Goal: Complete application form: Complete application form

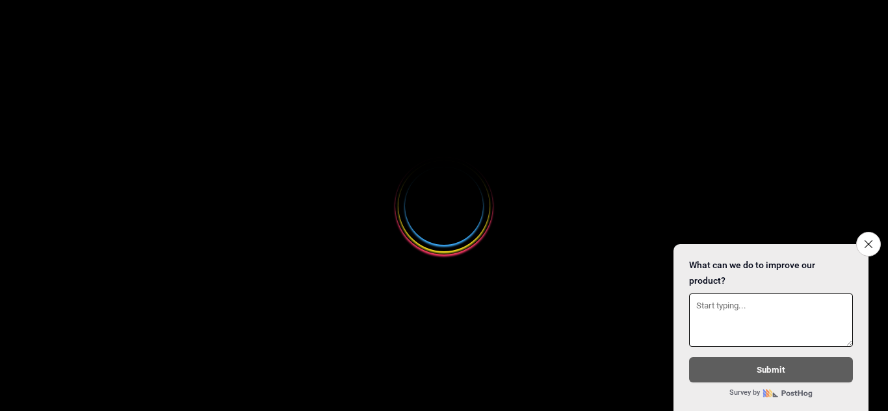
select select
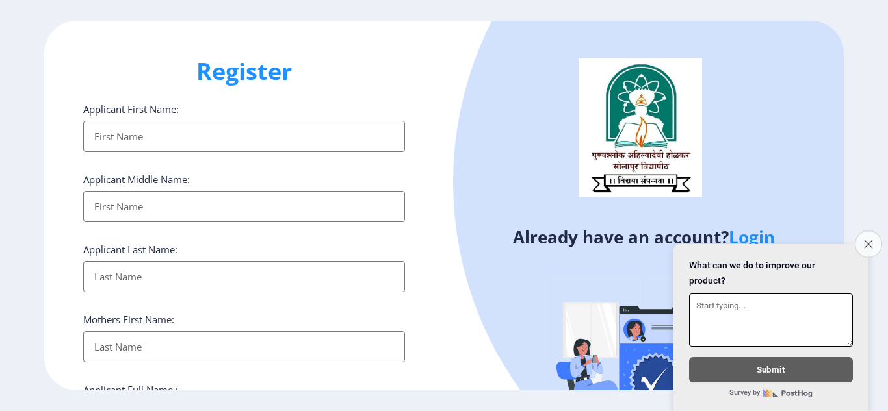
click at [871, 240] on icon "Close survey" at bounding box center [868, 244] width 8 height 8
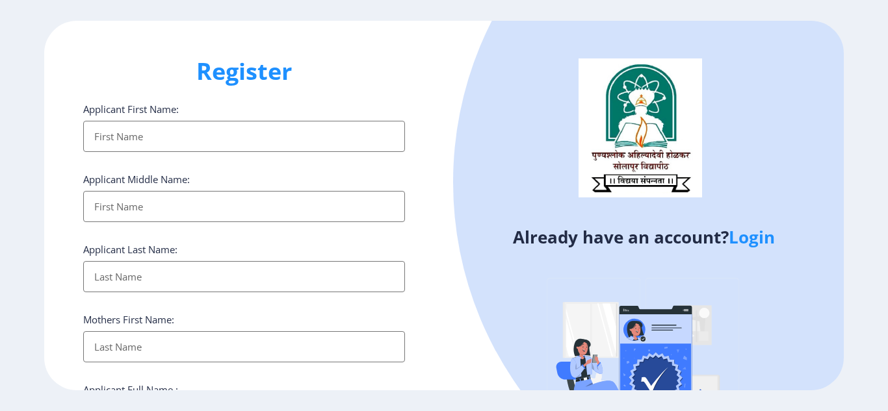
click at [862, 210] on ngx-register "Register Applicant First Name: Applicant Middle Name: Applicant Last Name: Moth…" at bounding box center [444, 206] width 888 height 370
click at [449, 345] on div "Already have an account? Login" at bounding box center [644, 251] width 400 height 460
drag, startPoint x: 887, startPoint y: 73, endPoint x: 874, endPoint y: 442, distance: 369.4
click at [874, 411] on html "Register Applicant First Name: Applicant Middle Name: Applicant Last Name: Moth…" at bounding box center [444, 205] width 888 height 411
click at [864, 129] on ngx-register "Register Applicant First Name: Applicant Middle Name: Applicant Last Name: Moth…" at bounding box center [444, 206] width 888 height 370
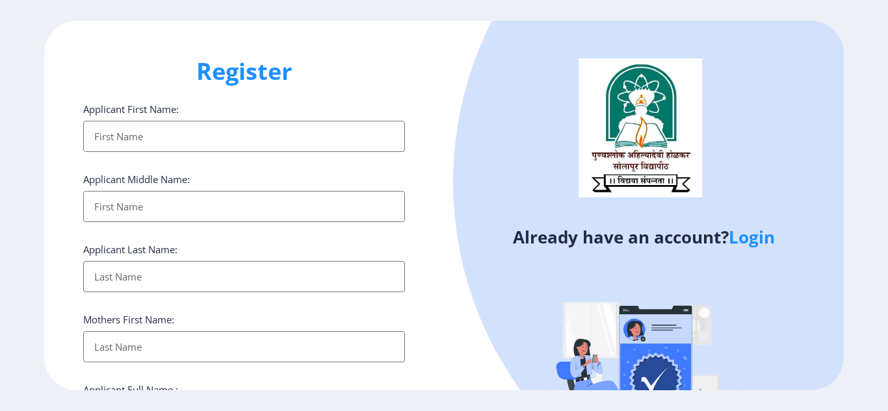
click at [864, 129] on ngx-register "Register Applicant First Name: Applicant Middle Name: Applicant Last Name: Moth…" at bounding box center [444, 206] width 888 height 370
click at [875, 279] on ngx-register "Register Applicant First Name: Applicant Middle Name: Applicant Last Name: Moth…" at bounding box center [444, 206] width 888 height 370
click at [54, 214] on div "Register Applicant First Name: Applicant Middle Name: Applicant Last Name: Moth…" at bounding box center [244, 206] width 400 height 370
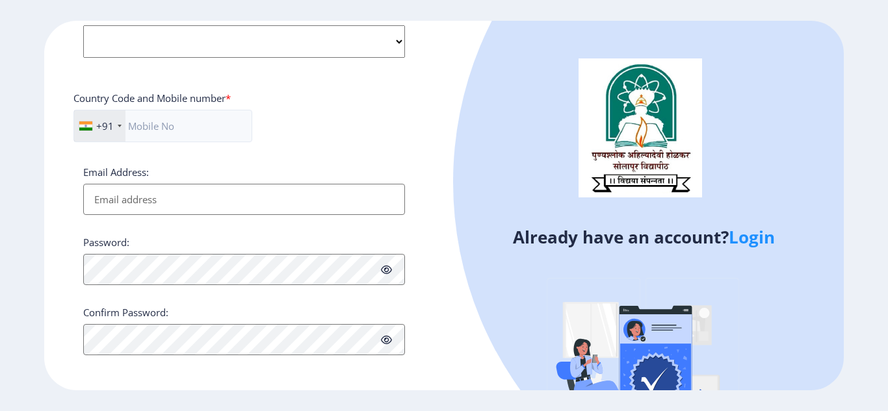
scroll to position [534, 0]
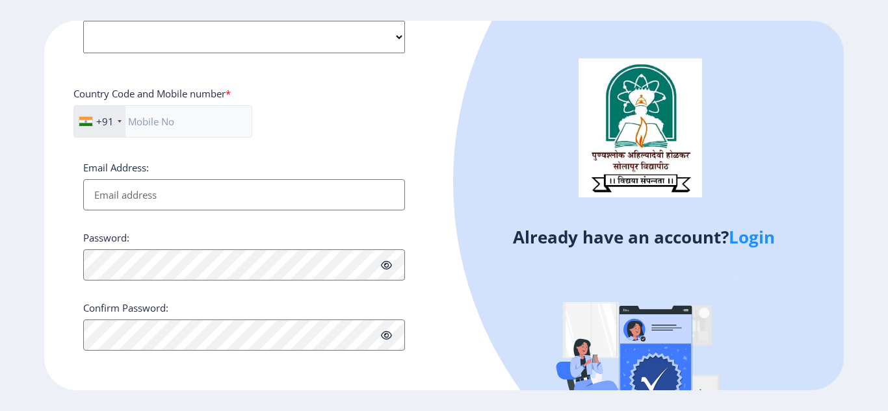
click at [743, 235] on link "Login" at bounding box center [752, 237] width 46 height 23
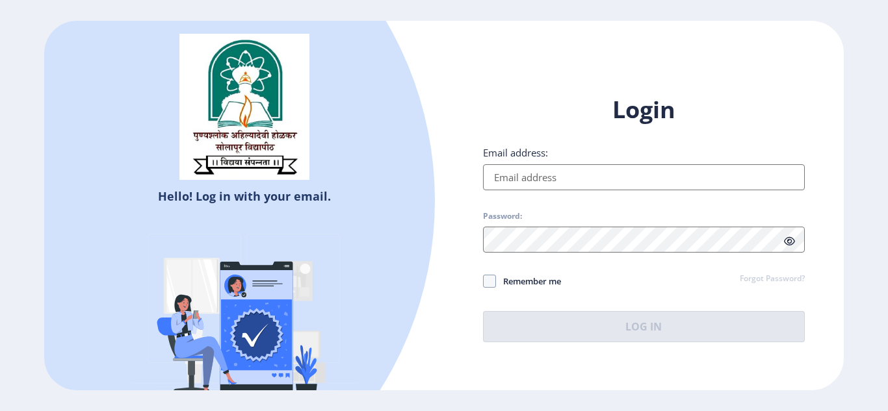
click at [612, 179] on input "Email address:" at bounding box center [644, 177] width 322 height 26
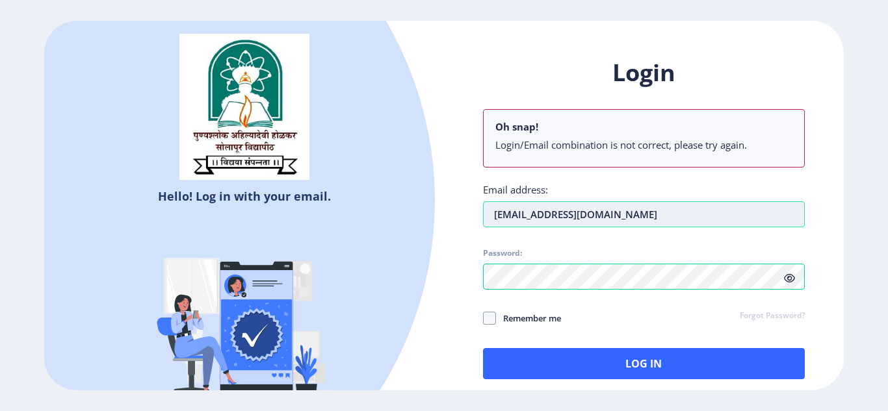
click at [508, 174] on div "Login Oh snap! Login/Email combination is not correct, please try again. Email …" at bounding box center [644, 218] width 322 height 322
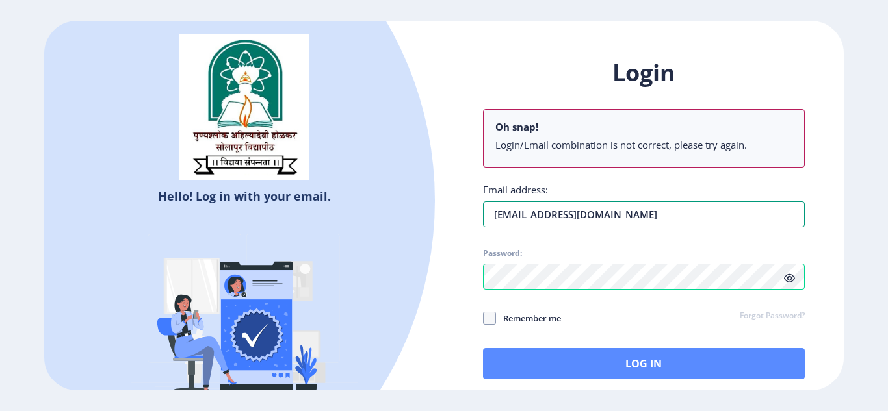
type input "jadhavshirish34@gmail.com"
click at [574, 355] on button "Log In" at bounding box center [644, 363] width 322 height 31
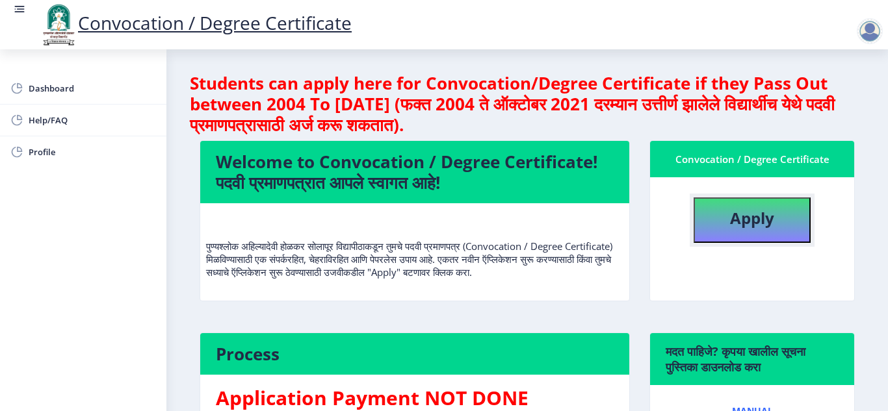
click at [771, 217] on b "Apply" at bounding box center [752, 217] width 44 height 21
select select
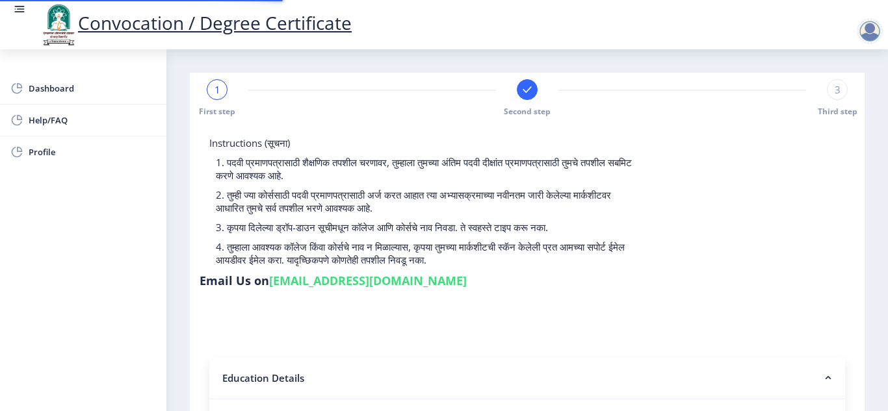
type input "2015032500202516"
select select "Regular"
select select "2021"
select select "October"
select select "Grade C"
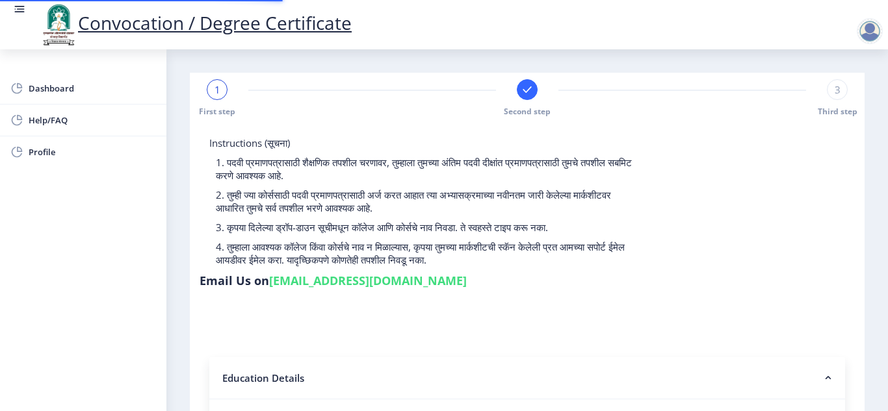
type input "343635"
type input "Jadhav Shirishkumar Masaji"
type input "Ranjana"
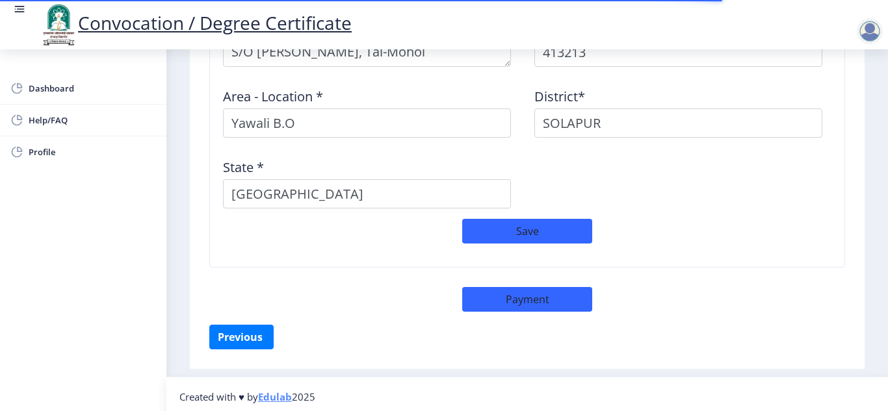
scroll to position [1158, 0]
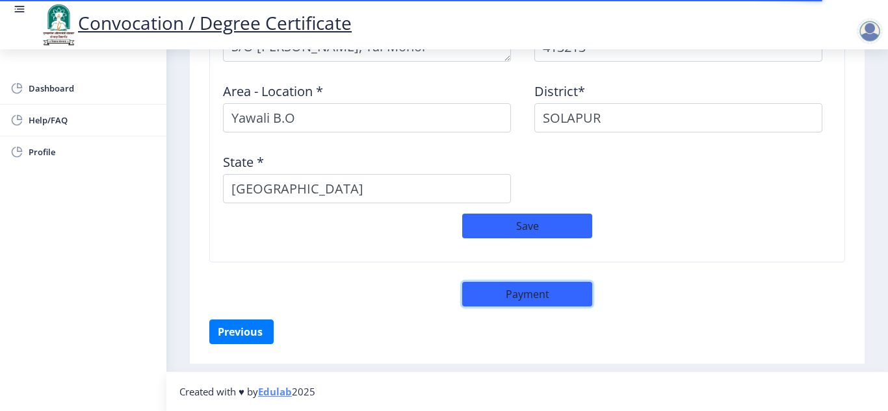
click at [517, 287] on button "Payment" at bounding box center [527, 294] width 130 height 25
select select "sealed"
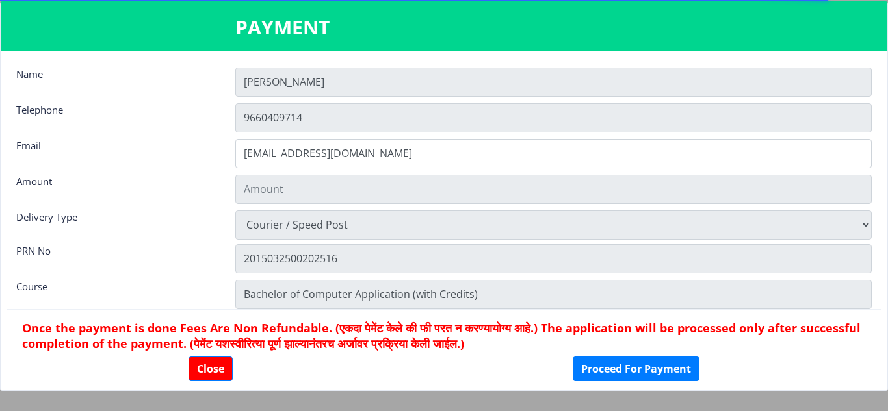
type input "2885"
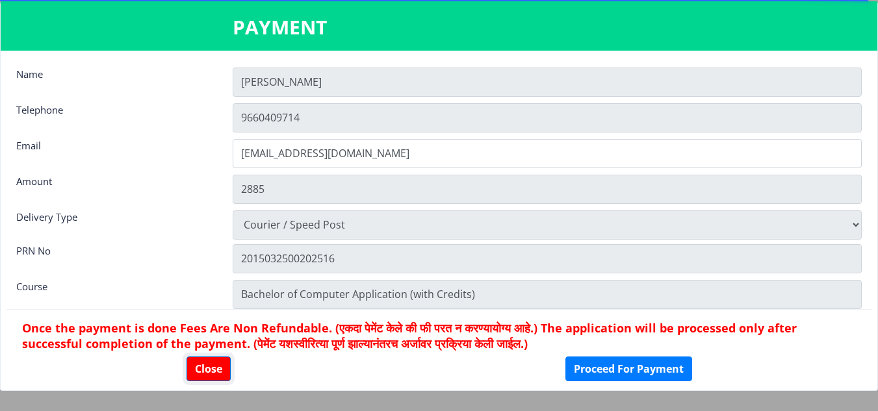
click at [211, 372] on button "Close" at bounding box center [209, 369] width 44 height 25
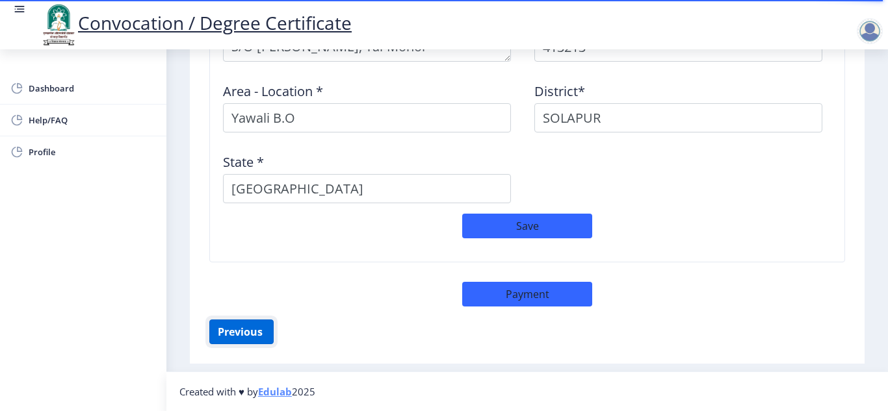
click at [239, 335] on button "Previous ‍" at bounding box center [241, 332] width 64 height 25
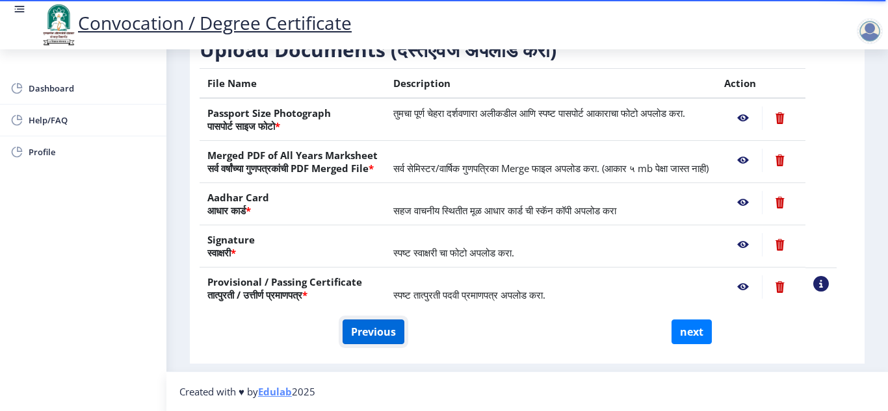
click at [367, 329] on button "Previous" at bounding box center [373, 332] width 62 height 25
select select "Regular"
select select "2021"
select select "October"
select select "Grade C"
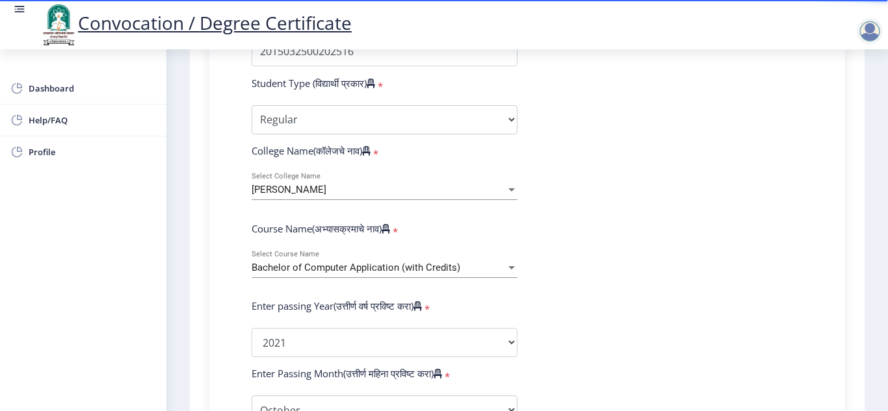
scroll to position [427, 0]
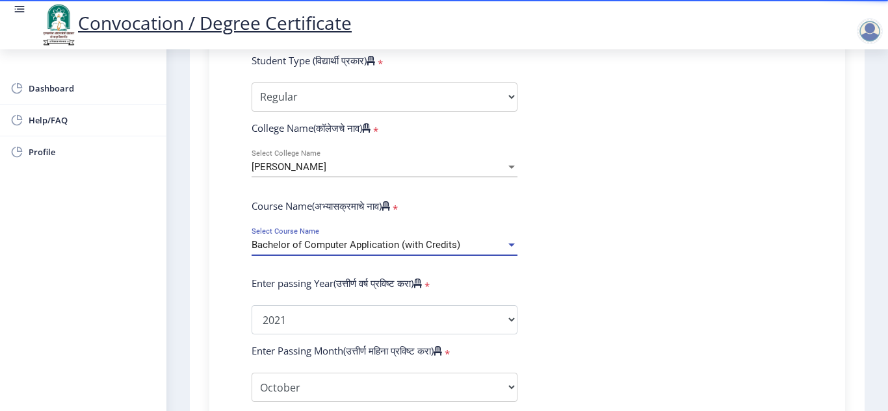
click at [510, 244] on div at bounding box center [511, 245] width 6 height 3
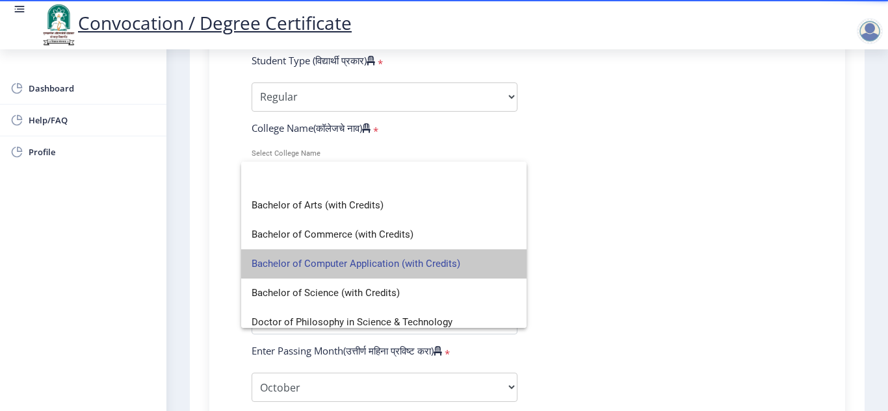
click at [497, 252] on span "Bachelor of Computer Application (with Credits)" at bounding box center [384, 264] width 264 height 29
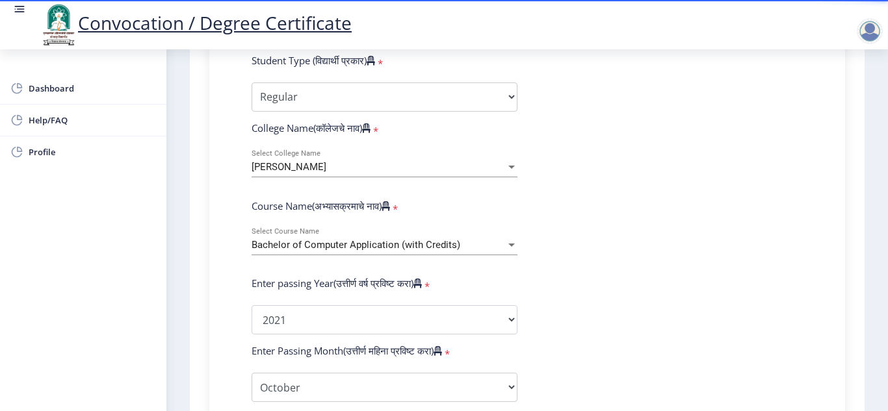
click at [589, 302] on form "Enter Your PRN Number (तुमचा पीआरएन (कायम नोंदणी क्रमांक) एंटर करा) * Student T…" at bounding box center [527, 330] width 571 height 689
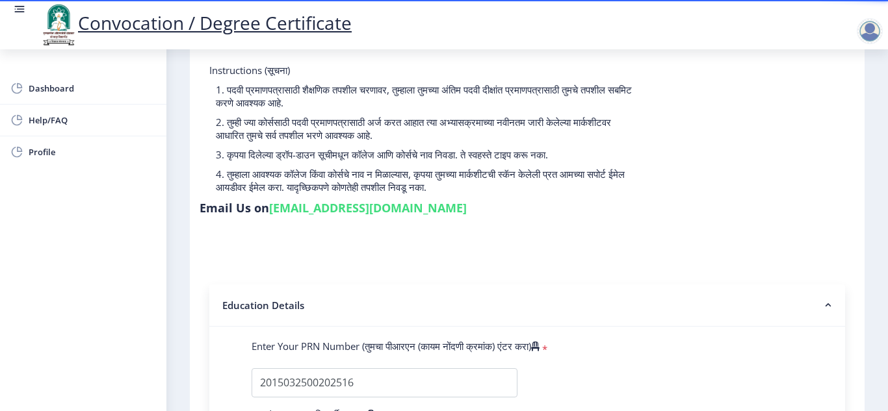
scroll to position [0, 0]
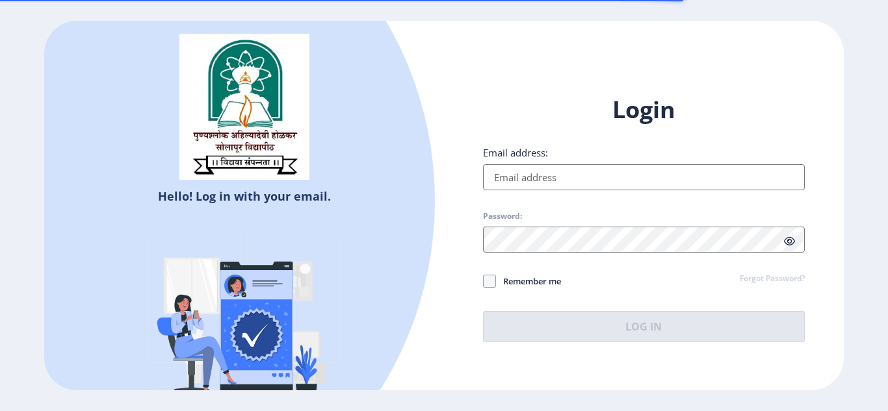
select select
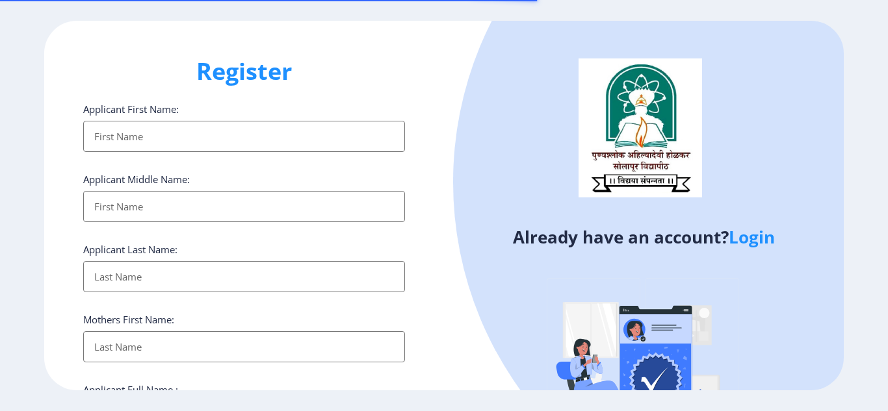
select select
click at [442, 245] on div "Register Applicant First Name: Applicant Middle Name: Applicant Last Name: Moth…" at bounding box center [244, 206] width 400 height 370
